Goal: Complete application form

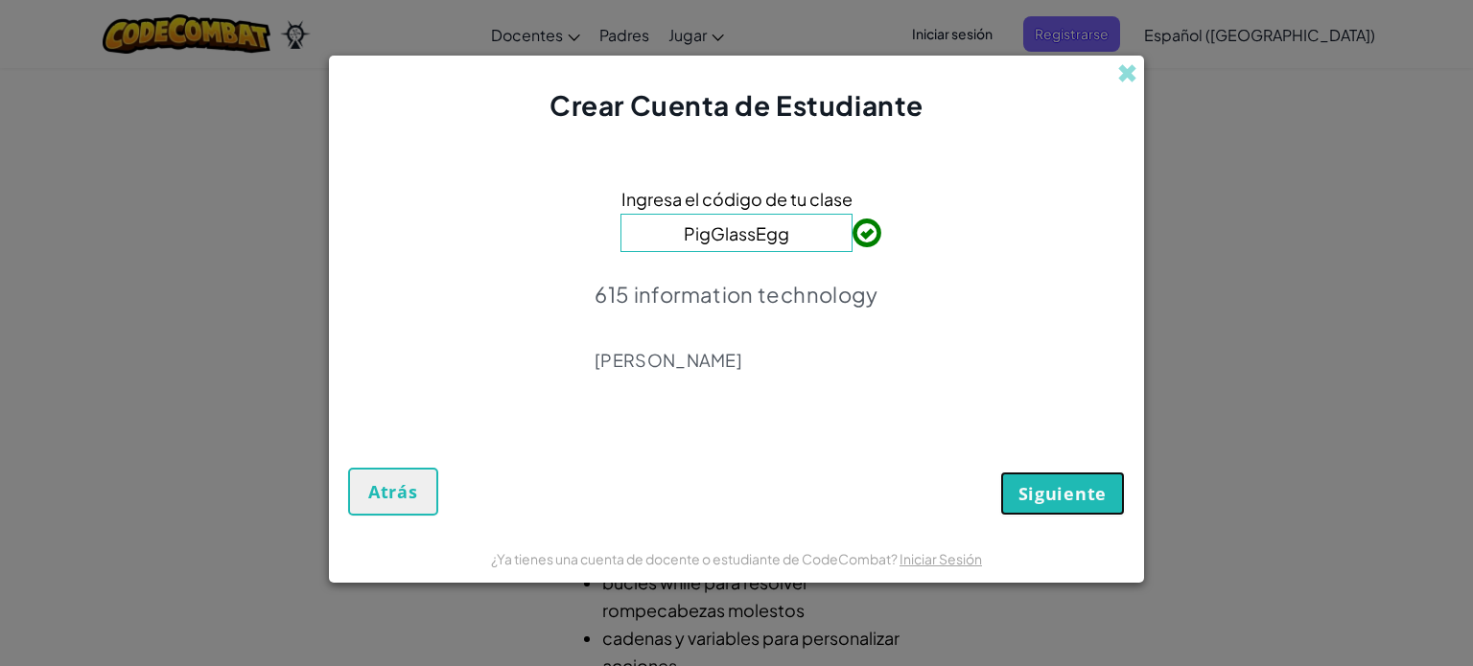
click at [1023, 491] on span "Siguiente" at bounding box center [1062, 493] width 88 height 23
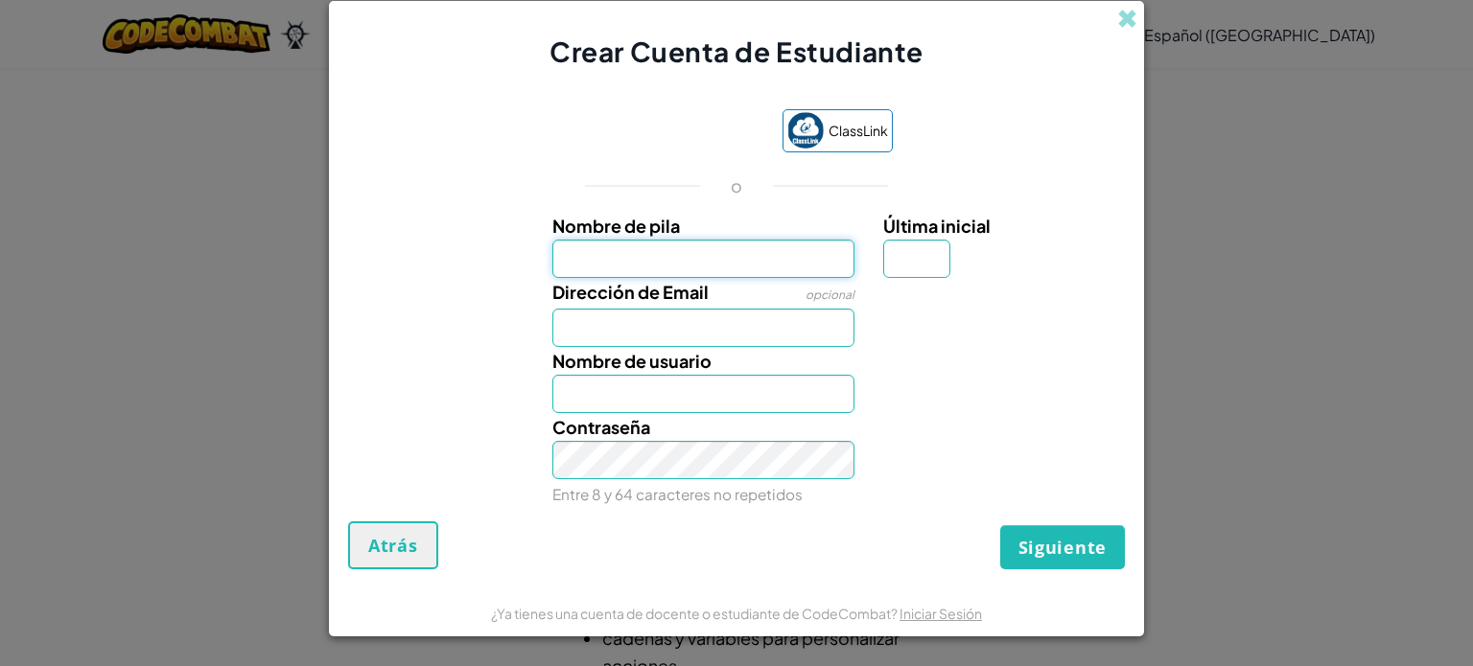
click at [667, 264] on input "Nombre de pila" at bounding box center [703, 259] width 303 height 38
type input "Natalia"
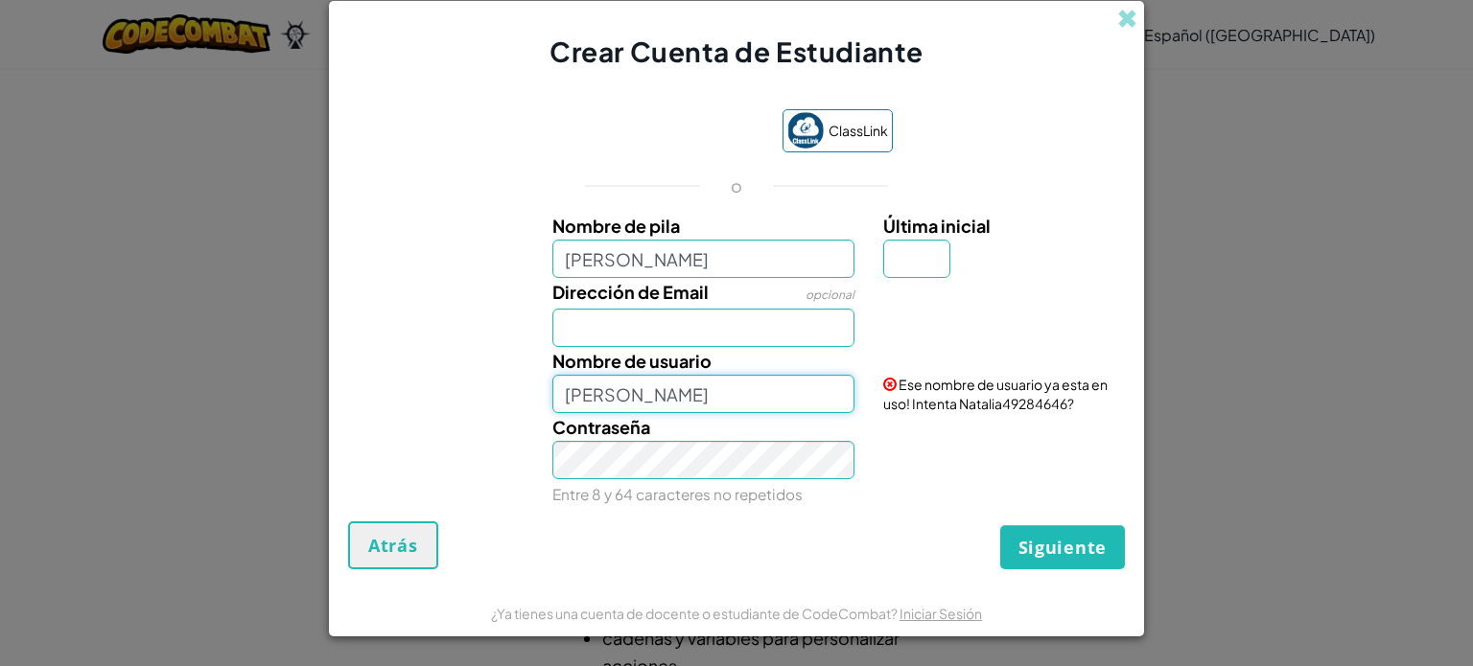
click at [660, 388] on input "Natalia" at bounding box center [703, 394] width 303 height 38
click at [664, 333] on input "Dirección de Email" at bounding box center [703, 328] width 303 height 38
type input "[EMAIL_ADDRESS][DOMAIN_NAME]"
click at [625, 386] on input "Natalia" at bounding box center [703, 394] width 303 height 38
drag, startPoint x: 1043, startPoint y: 406, endPoint x: 1005, endPoint y: 412, distance: 38.9
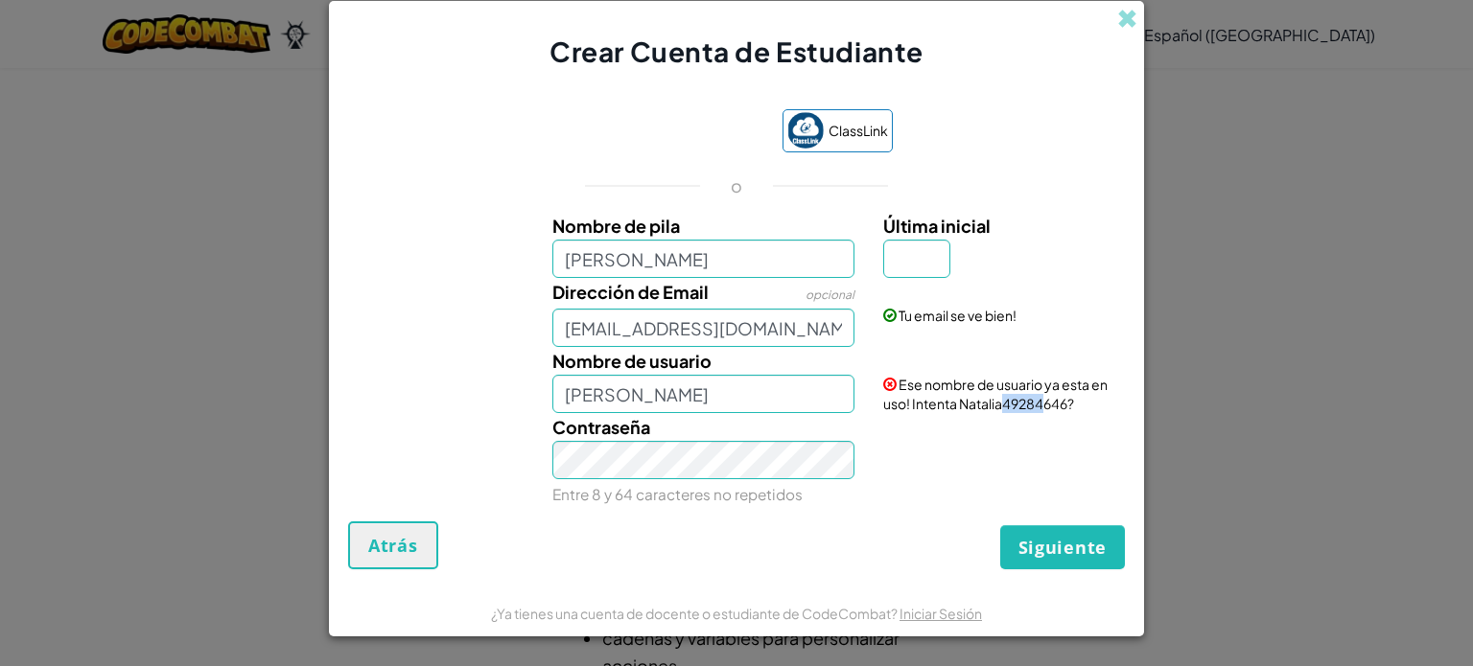
click at [1005, 412] on span "Ese nombre de usuario ya esta en uso! Intenta Natalia49284646?" at bounding box center [995, 394] width 224 height 36
click at [974, 430] on div "Contraseña Entre 8 y 64 caracteres no repetidos" at bounding box center [736, 460] width 796 height 95
click at [717, 399] on input "Natalia" at bounding box center [703, 394] width 303 height 38
type input "Natalia18"
click at [549, 554] on div "Siguiente Atrás" at bounding box center [736, 546] width 777 height 48
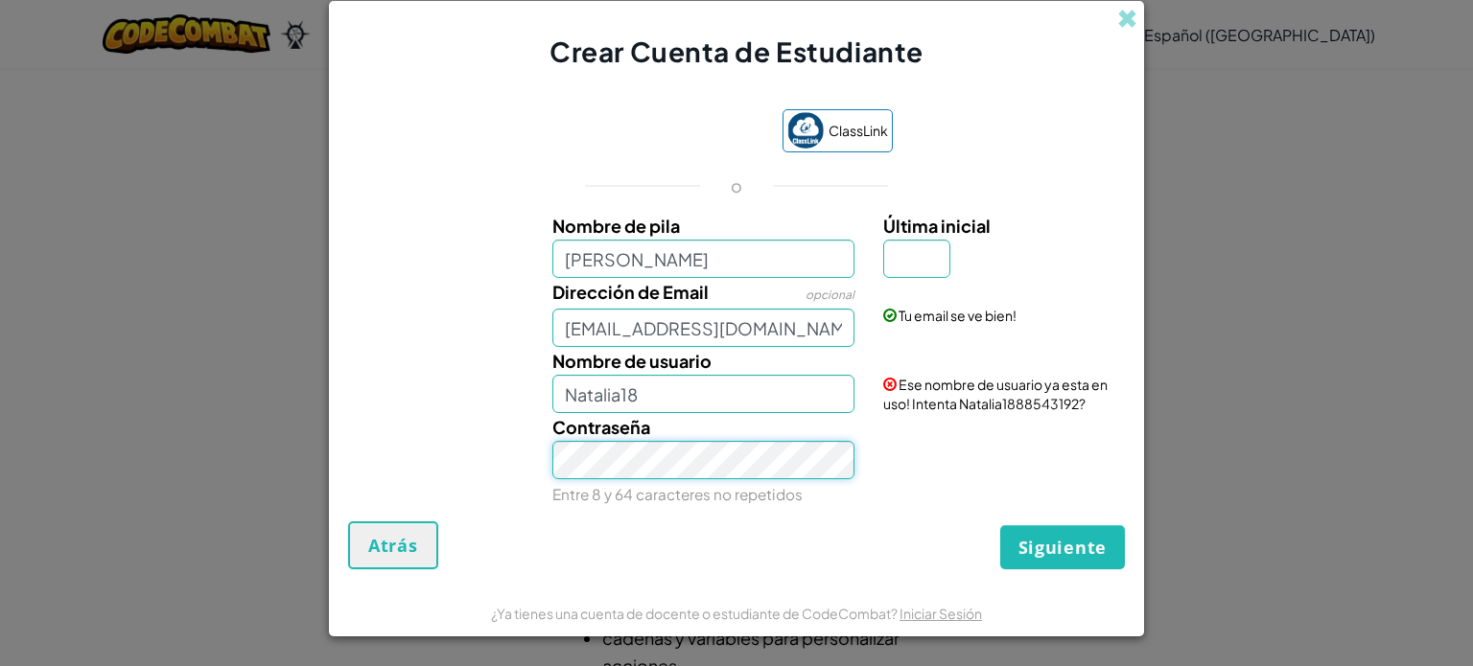
click at [502, 436] on div "Contraseña Entre 8 y 64 caracteres no repetidos" at bounding box center [736, 460] width 796 height 95
click at [1079, 546] on span "Siguiente" at bounding box center [1062, 547] width 88 height 23
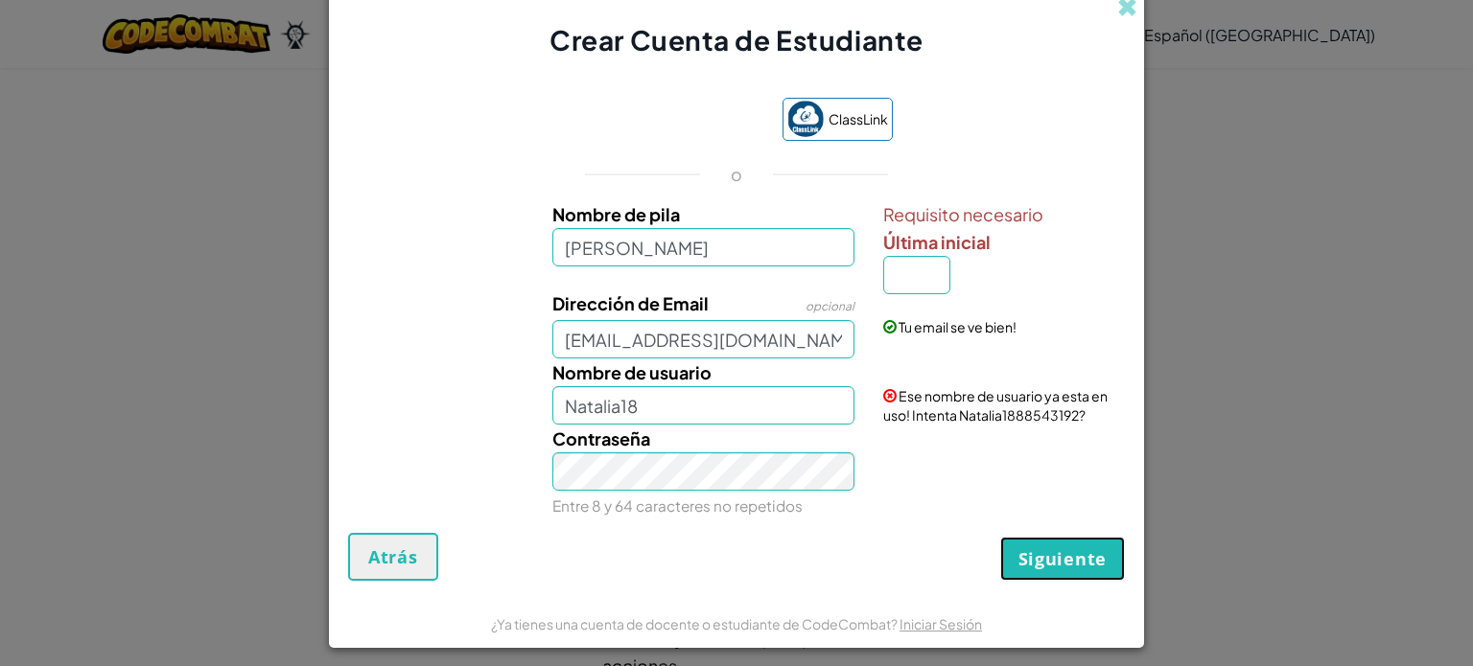
click at [1030, 544] on button "Siguiente" at bounding box center [1062, 559] width 125 height 44
click at [1031, 544] on button "Siguiente" at bounding box center [1062, 559] width 125 height 44
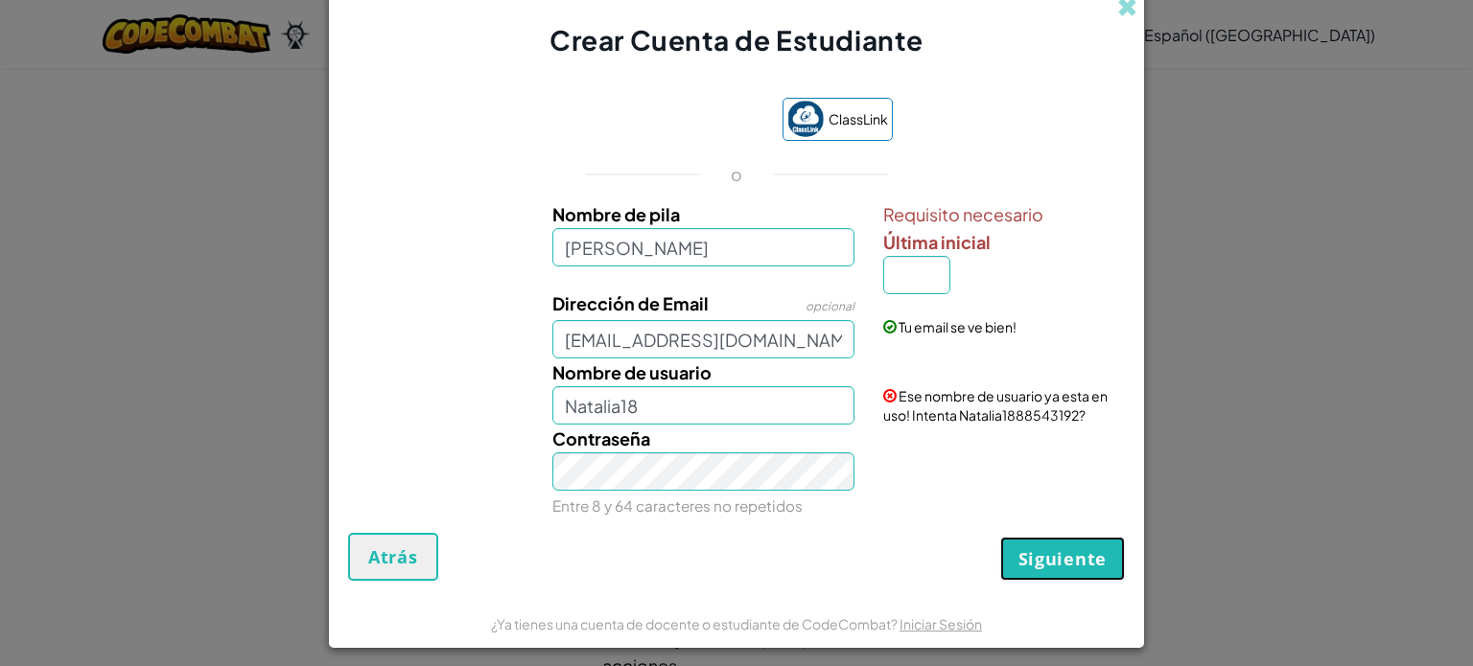
click at [1031, 544] on button "Siguiente" at bounding box center [1062, 559] width 125 height 44
click at [932, 292] on div "Tu email se ve bien!" at bounding box center [1002, 313] width 266 height 47
click at [929, 292] on div "Tu email se ve bien!" at bounding box center [1002, 313] width 266 height 47
click at [924, 279] on input "Última inicial" at bounding box center [916, 275] width 67 height 38
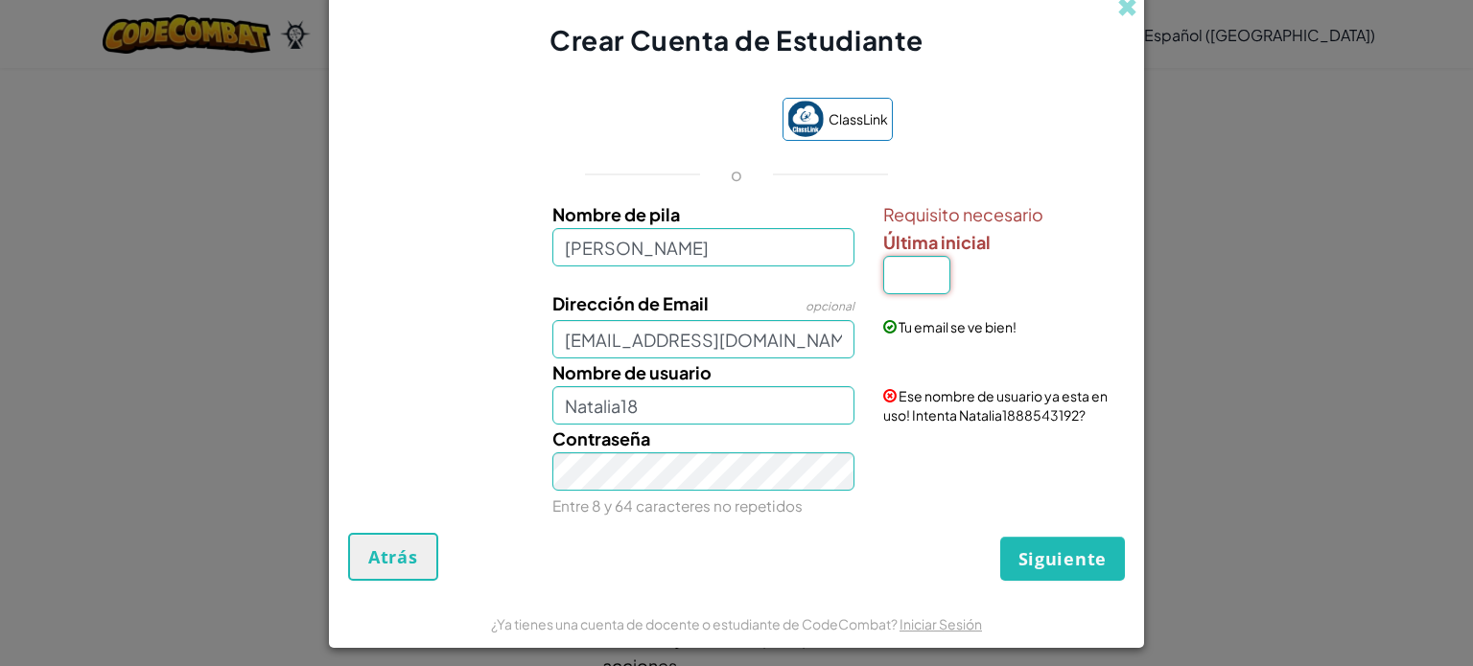
type input "V"
type input "NataliaV"
click at [929, 272] on input "V" at bounding box center [916, 275] width 67 height 38
drag, startPoint x: 910, startPoint y: 271, endPoint x: 844, endPoint y: 283, distance: 67.1
click at [844, 283] on div "Nombre de pila Natalia Requisito necesario Última inicial V" at bounding box center [736, 244] width 796 height 89
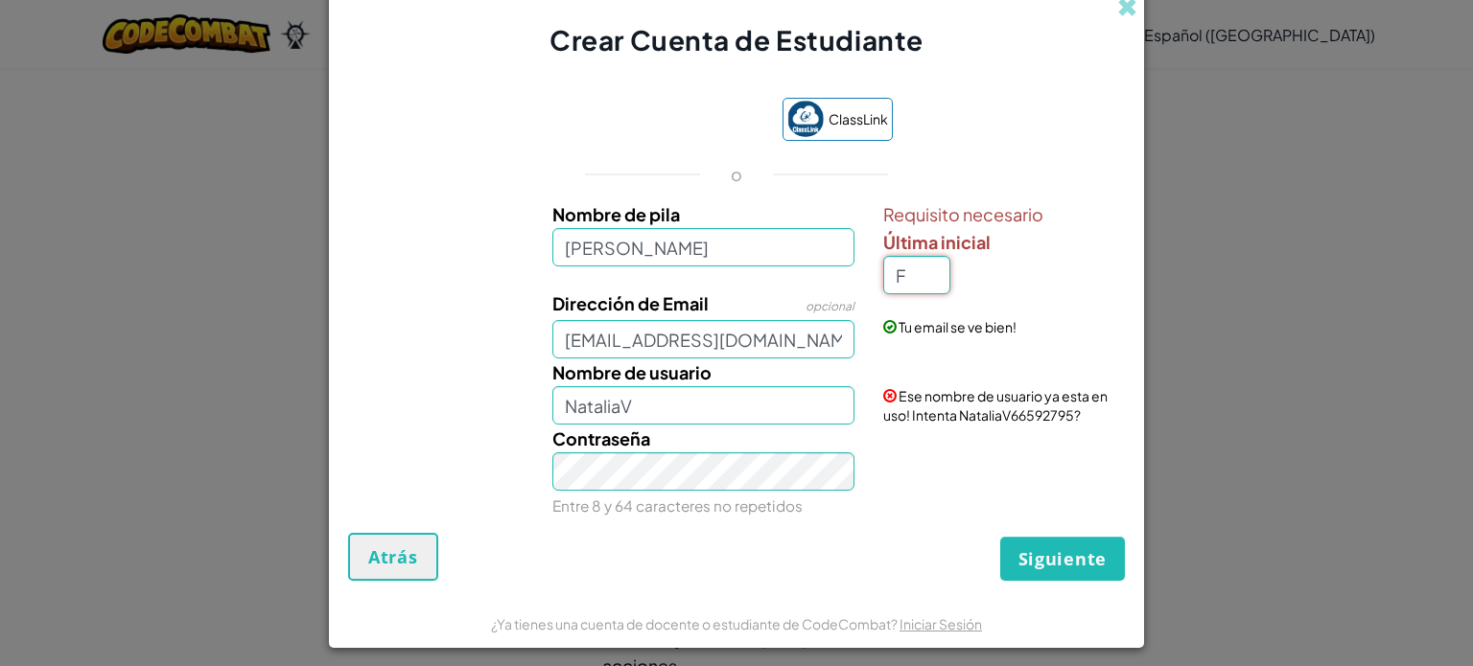
type input "F"
click at [663, 417] on input "NataliaF" at bounding box center [703, 405] width 303 height 38
type input "Natalia Fdz188"
click at [1069, 564] on span "Siguiente" at bounding box center [1062, 558] width 88 height 23
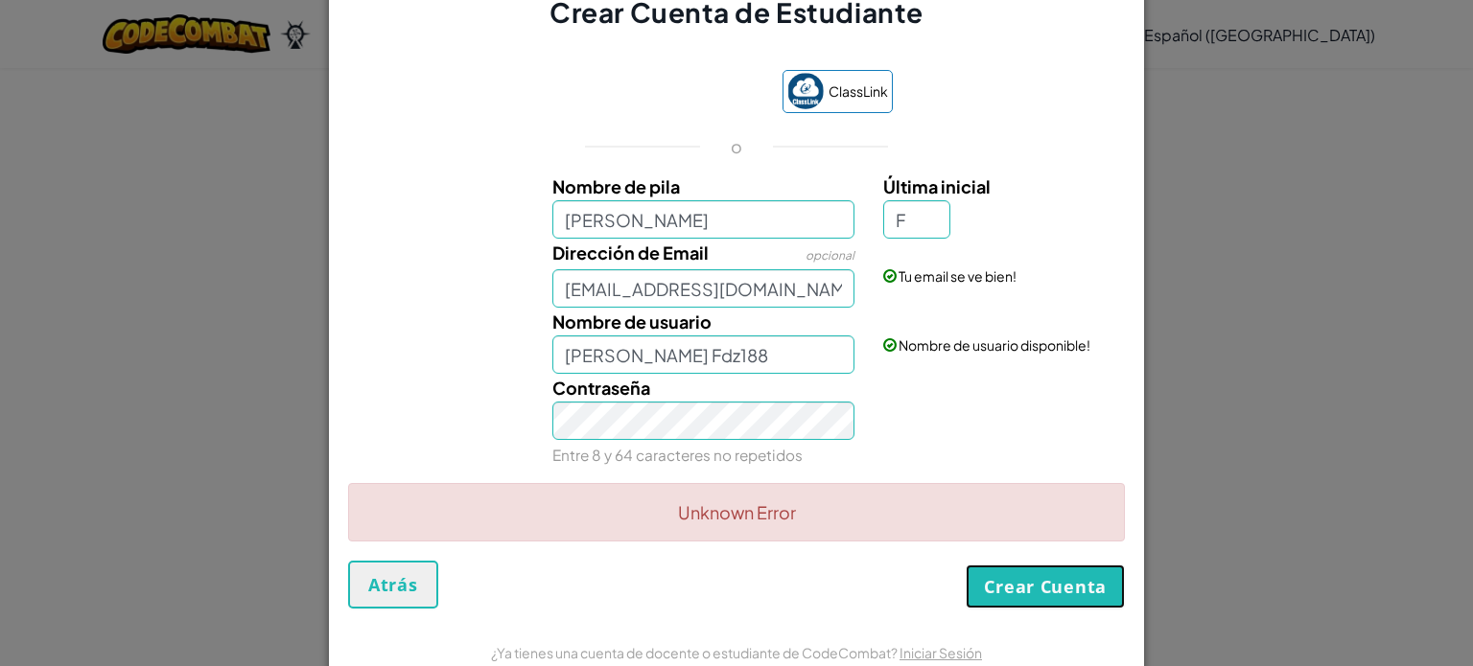
click at [1003, 593] on button "Crear Cuenta" at bounding box center [1044, 587] width 159 height 44
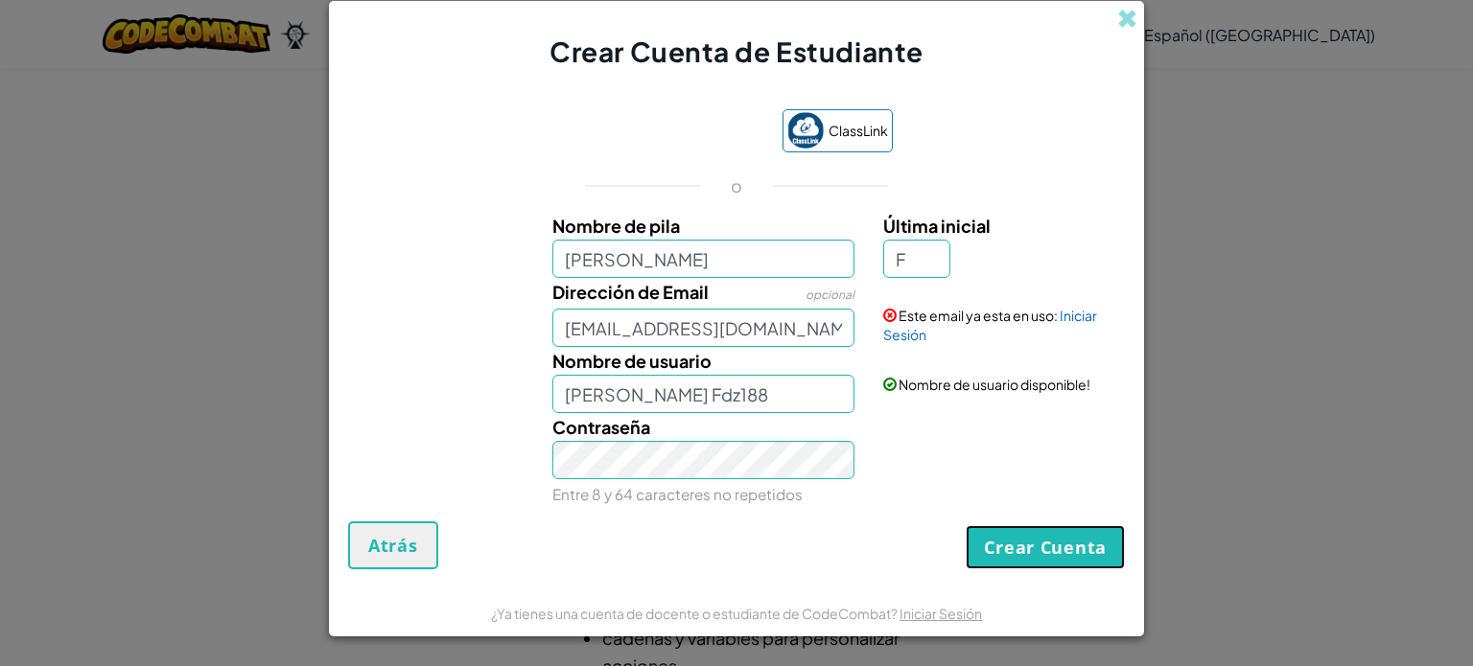
click at [1001, 537] on button "Crear Cuenta" at bounding box center [1044, 547] width 159 height 44
click at [920, 339] on link "Iniciar Sesión" at bounding box center [990, 325] width 214 height 36
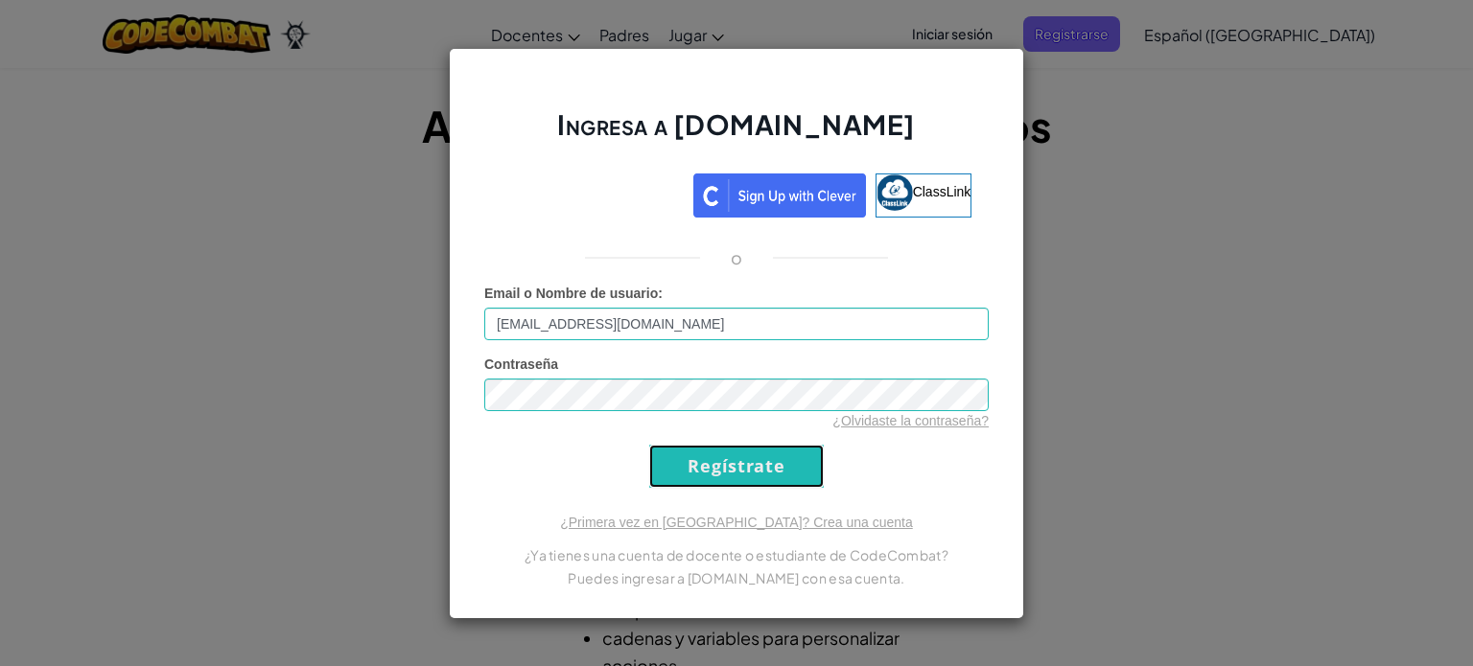
click at [744, 468] on input "Regístrate" at bounding box center [736, 466] width 174 height 43
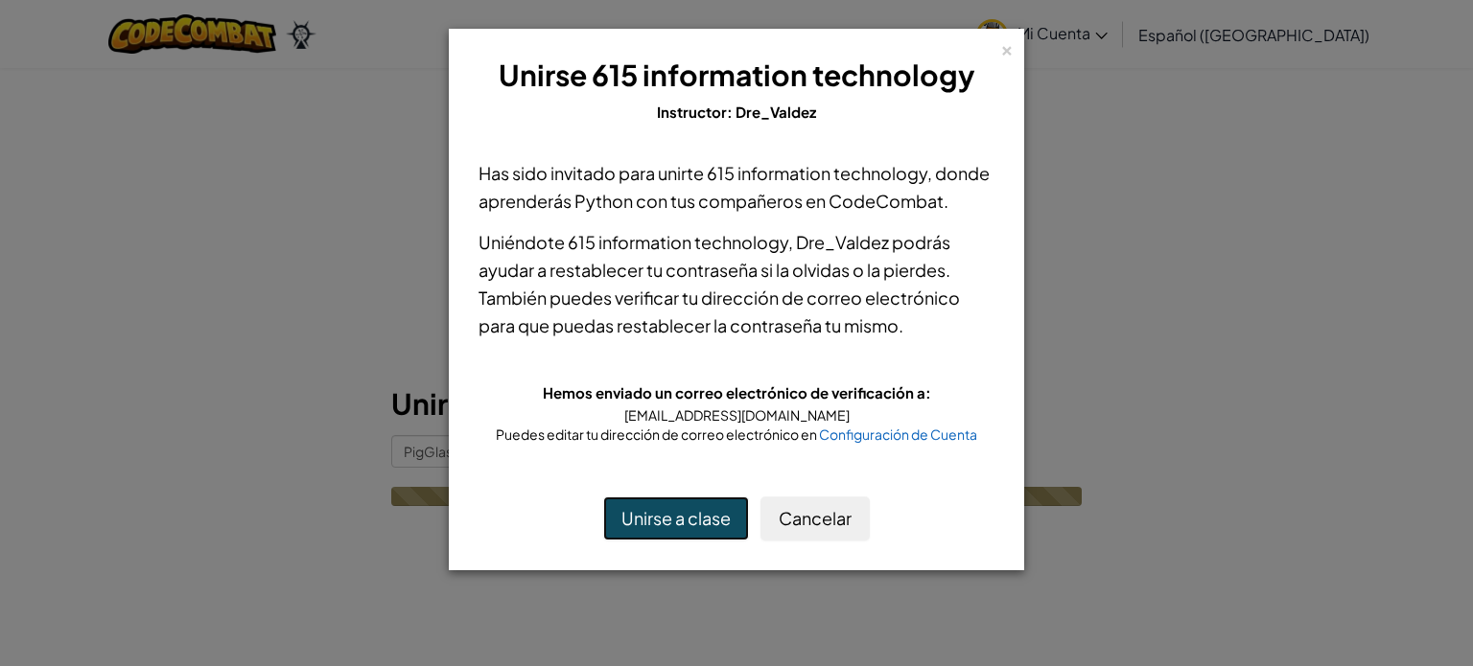
click at [669, 539] on button "Unirse a clase" at bounding box center [676, 519] width 146 height 44
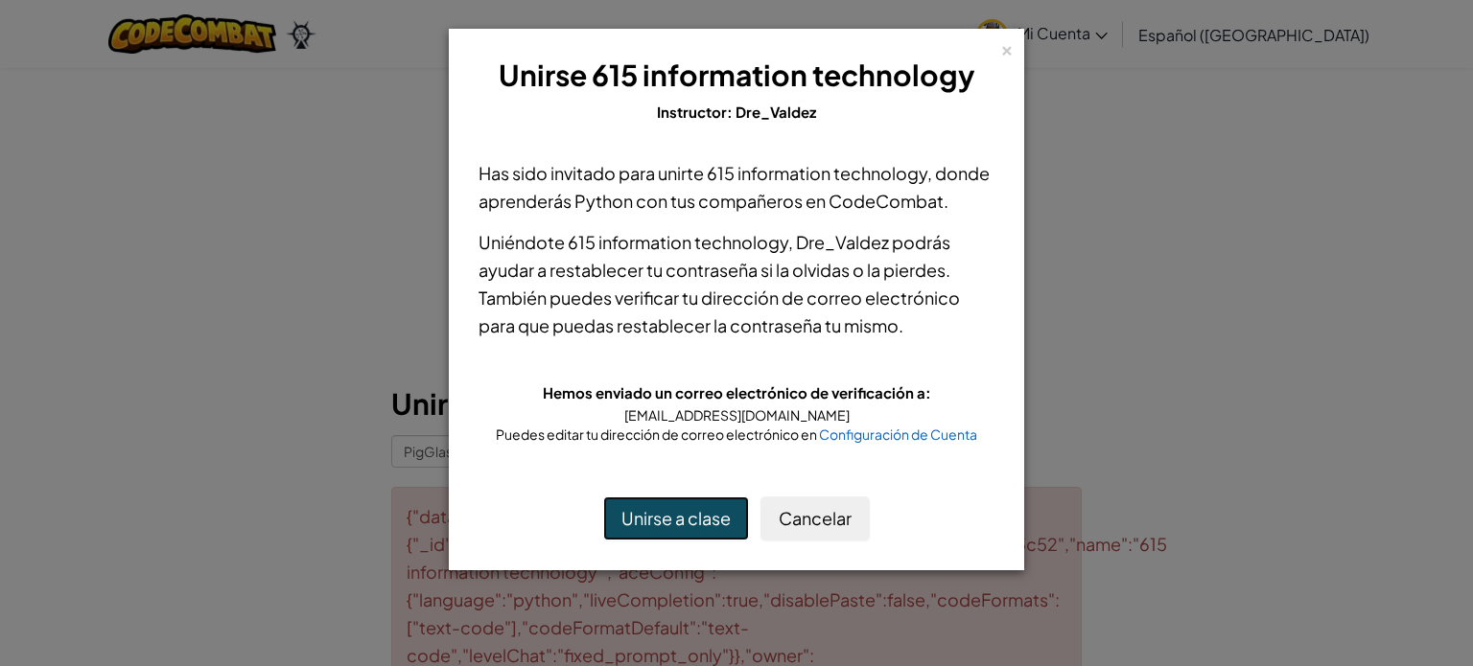
click at [699, 541] on button "Unirse a clase" at bounding box center [676, 519] width 146 height 44
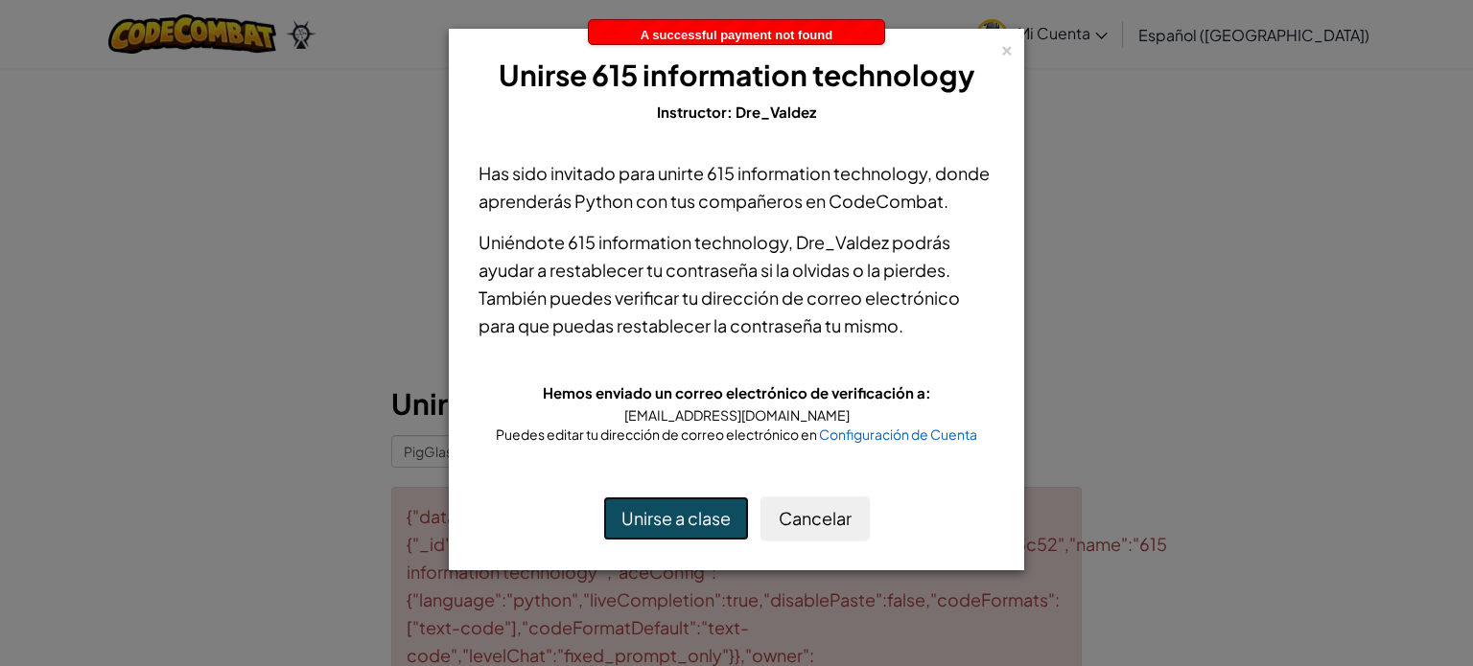
click at [722, 540] on button "Unirse a clase" at bounding box center [676, 519] width 146 height 44
